Goal: Check status: Check status

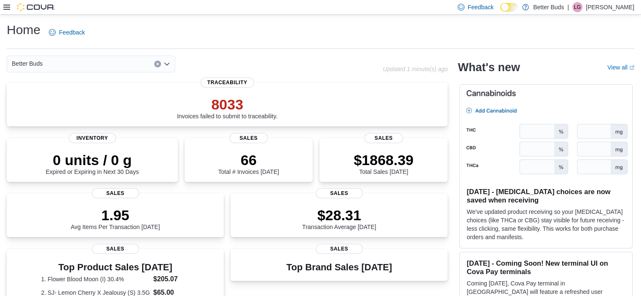
click at [9, 8] on icon at bounding box center [6, 7] width 7 height 7
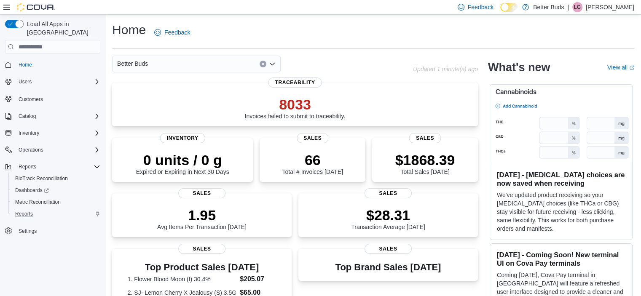
click at [57, 209] on div "Reports" at bounding box center [56, 214] width 89 height 10
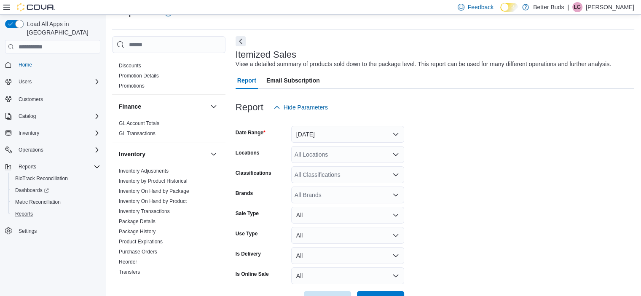
scroll to position [140, 0]
click at [155, 234] on link "Package History" at bounding box center [137, 234] width 37 height 6
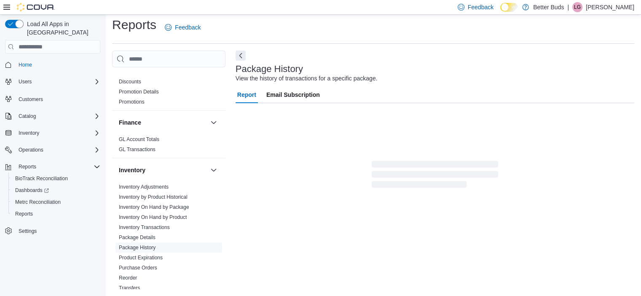
scroll to position [5, 0]
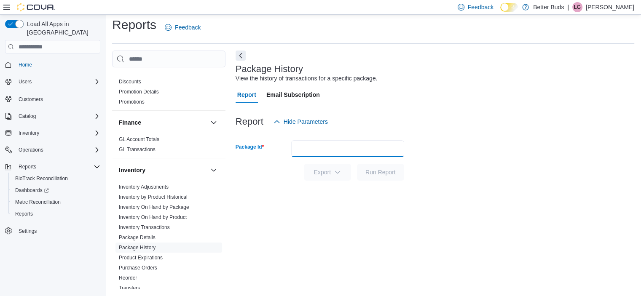
click at [303, 148] on input "Package Id" at bounding box center [347, 148] width 113 height 17
paste input "**********"
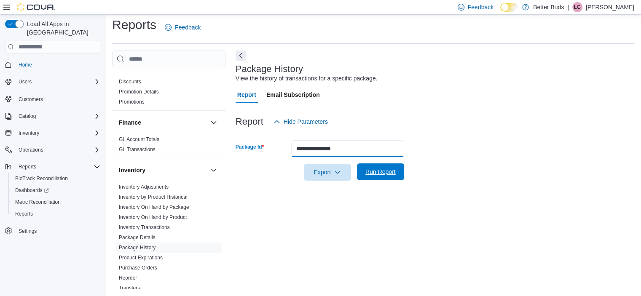
type input "**********"
click at [371, 167] on span "Run Report" at bounding box center [380, 172] width 37 height 17
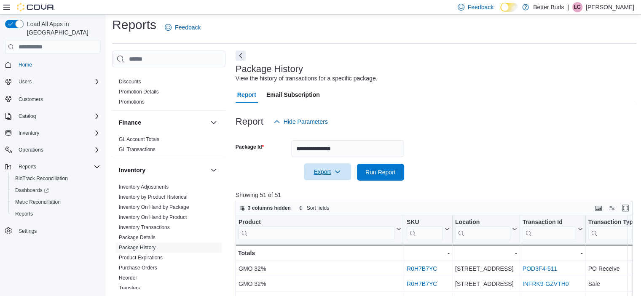
click at [336, 171] on icon "button" at bounding box center [337, 172] width 7 height 7
click at [332, 188] on span "Export to Excel" at bounding box center [329, 189] width 38 height 7
drag, startPoint x: 462, startPoint y: 40, endPoint x: 451, endPoint y: 48, distance: 13.8
click at [462, 40] on div "Reports Feedback" at bounding box center [374, 29] width 524 height 27
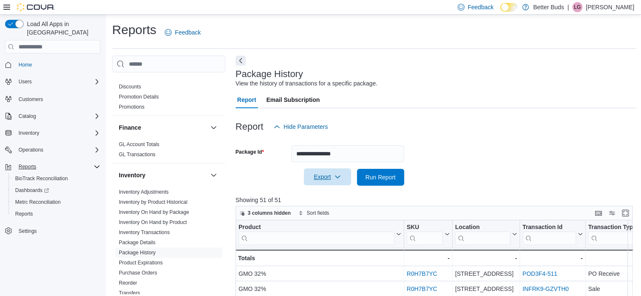
click at [81, 162] on div "Reports" at bounding box center [57, 167] width 85 height 10
